Goal: Find specific page/section: Find specific page/section

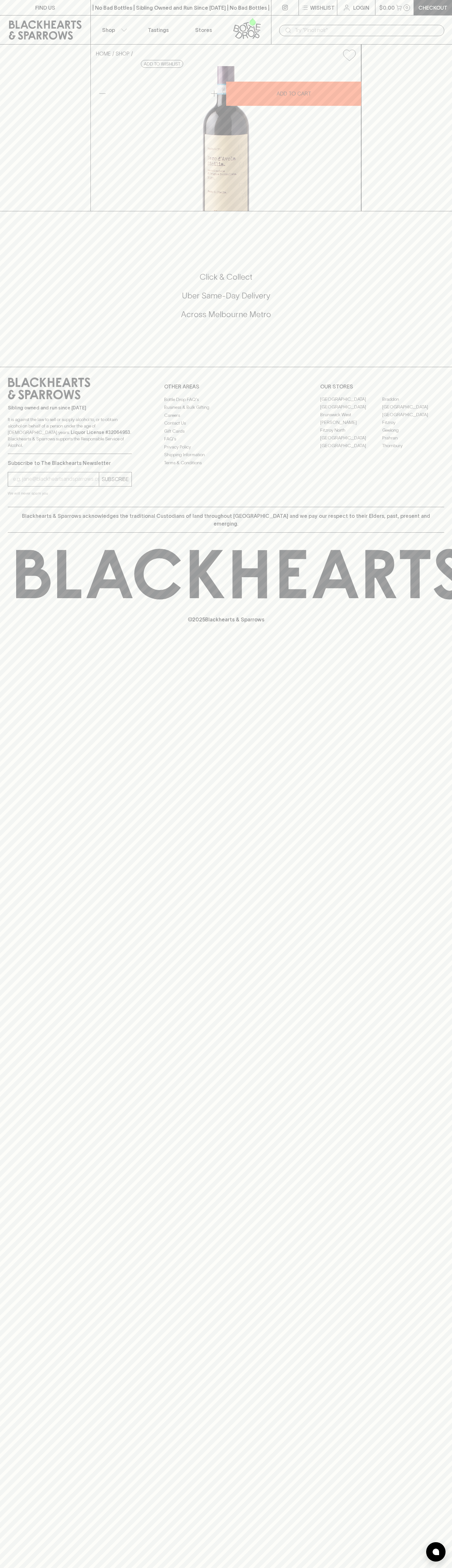
click at [407, 26] on input "text" at bounding box center [366, 30] width 144 height 10
click at [450, 1237] on div "FIND US | No Bad Bottles | Sibling Owned and Run Since 2006 | No Bad Bottles | …" at bounding box center [226, 784] width 452 height 1568
click at [451, 1568] on html "FIND US | No Bad Bottles | Sibling Owned and Run Since 2006 | No Bad Bottles | …" at bounding box center [226, 784] width 452 height 1568
click at [24, 160] on div "HOME SHOP Pasqua Nero d'Avola 2023 $17.00 Add to wishlist 10% discount when pur…" at bounding box center [226, 128] width 452 height 167
